Goal: Register for event/course

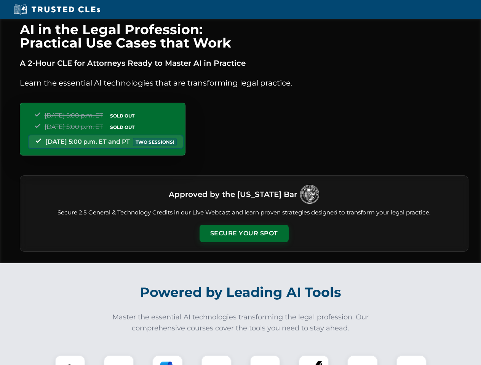
click at [244, 234] on button "Secure Your Spot" at bounding box center [243, 234] width 89 height 18
click at [70, 360] on img at bounding box center [70, 371] width 22 height 22
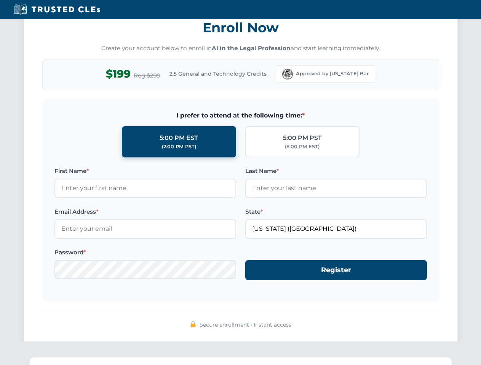
scroll to position [747, 0]
